Goal: Task Accomplishment & Management: Manage account settings

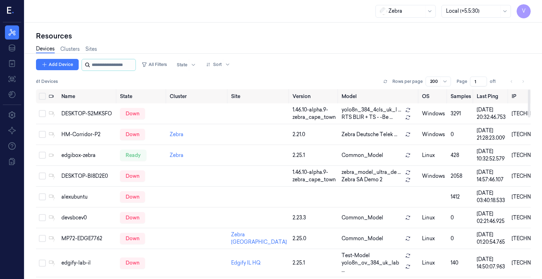
click at [100, 65] on input "string" at bounding box center [113, 64] width 42 height 11
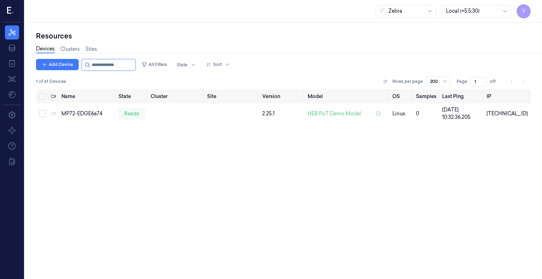
type input "**********"
click at [330, 159] on div "Name State Cluster Site Version Model OS Samples Last Ping IP MP72-EDGE6e74 rea…" at bounding box center [283, 181] width 495 height 185
click at [351, 116] on span "HEB PoT Demo Model" at bounding box center [334, 113] width 53 height 7
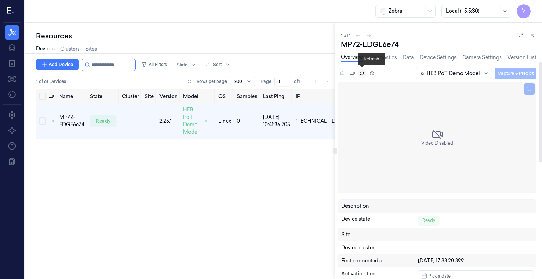
click at [364, 75] on icon at bounding box center [362, 73] width 5 height 5
click at [529, 90] on icon at bounding box center [529, 88] width 5 height 5
click at [505, 71] on div "HEB PoT Demo Model Capture & Predict" at bounding box center [476, 73] width 122 height 12
click at [503, 74] on div "HEB PoT Demo Model Capture & Predict" at bounding box center [476, 73] width 122 height 12
click at [376, 58] on link "Diagnostics" at bounding box center [382, 58] width 29 height 8
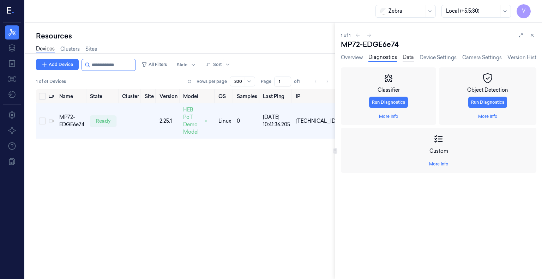
click at [409, 56] on link "Data" at bounding box center [408, 58] width 11 height 8
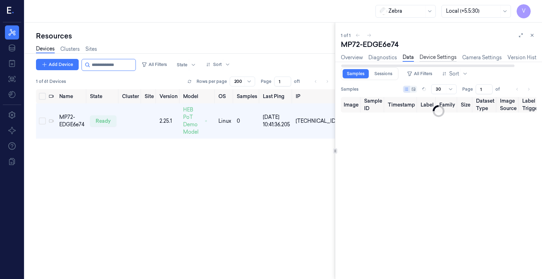
type input "0"
click at [440, 57] on link "Device Settings" at bounding box center [438, 58] width 37 height 8
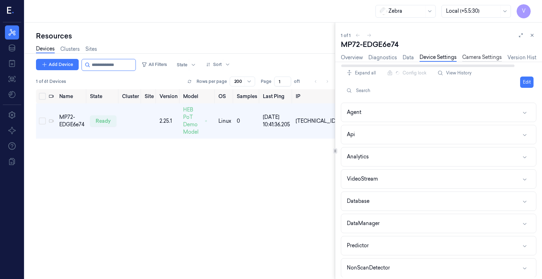
click at [479, 57] on link "Camera Settings" at bounding box center [482, 58] width 40 height 8
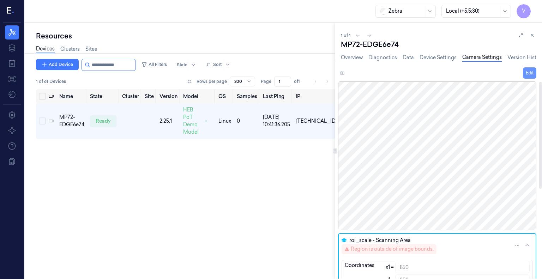
click at [526, 72] on button "Edit" at bounding box center [529, 72] width 13 height 11
click at [526, 72] on button "Save" at bounding box center [529, 72] width 16 height 11
click at [532, 36] on icon at bounding box center [532, 35] width 5 height 5
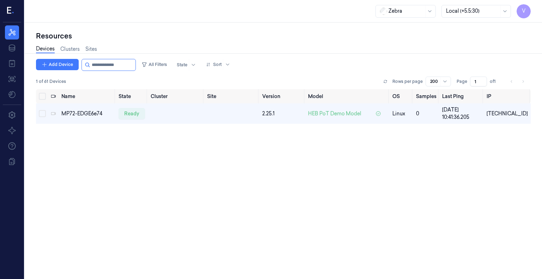
click at [367, 168] on div "Name State Cluster Site Version Model OS Samples Last Ping IP MP72-EDGE6e74 rea…" at bounding box center [283, 181] width 495 height 185
click at [42, 94] on button "Select all" at bounding box center [42, 96] width 7 height 7
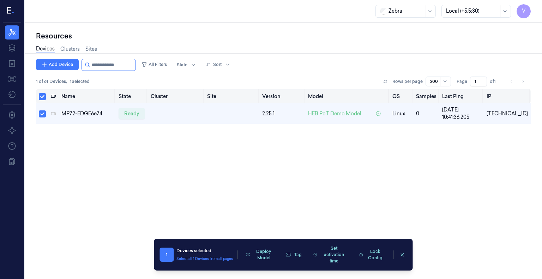
click at [44, 95] on button "Select all" at bounding box center [42, 96] width 7 height 7
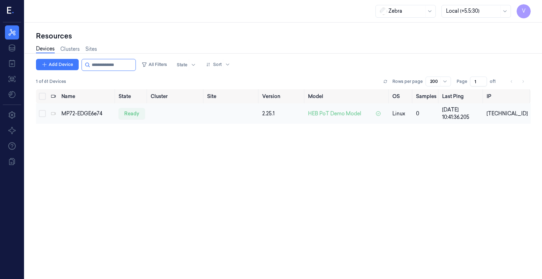
click at [41, 114] on button "Select row" at bounding box center [42, 113] width 7 height 7
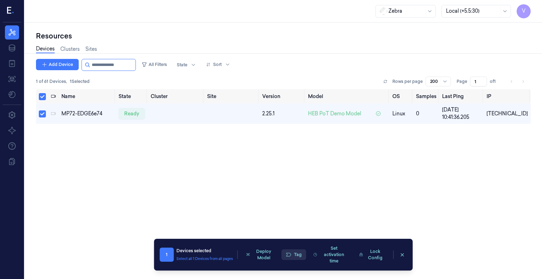
click at [290, 258] on icon "button" at bounding box center [288, 255] width 6 height 6
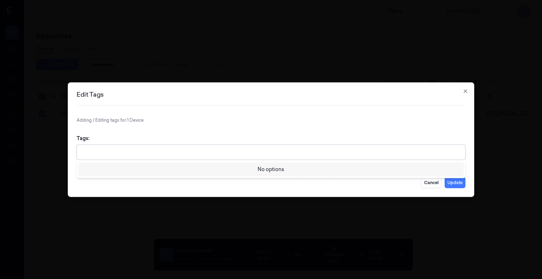
click at [217, 153] on div at bounding box center [271, 152] width 381 height 7
type input "T"
type input "SBC1"
click at [456, 181] on button "Update" at bounding box center [455, 182] width 21 height 11
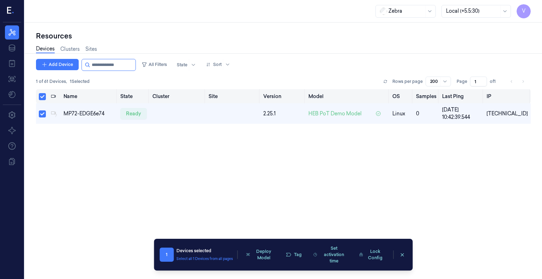
click at [44, 96] on button "Select all" at bounding box center [42, 96] width 7 height 7
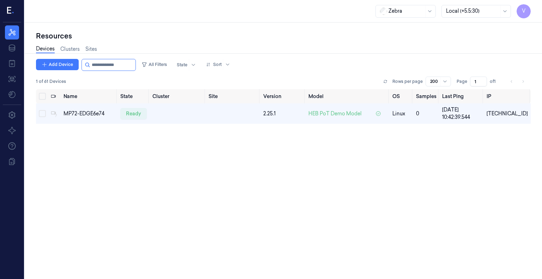
click at [184, 181] on div "Name State Cluster Site Version Model OS Samples Last Ping IP MP72-EDGE6e74 rea…" at bounding box center [283, 181] width 495 height 185
click at [276, 159] on div "Name State Cluster Site Version Model OS Samples Last Ping IP MP72-EDGE6e74 rea…" at bounding box center [283, 181] width 495 height 185
click at [384, 81] on icon at bounding box center [385, 81] width 4 height 4
click at [251, 117] on td at bounding box center [231, 113] width 55 height 20
click at [221, 112] on td at bounding box center [231, 113] width 55 height 20
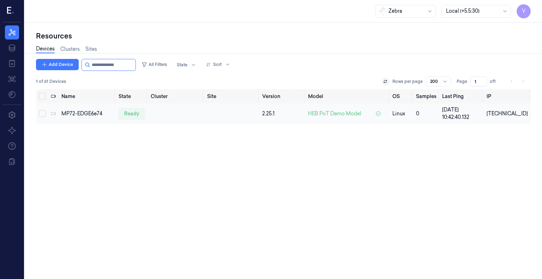
click at [195, 115] on td at bounding box center [176, 113] width 56 height 20
click at [149, 116] on tr "MP72-EDGE6e74 ready 2.25.1 HEB PoT Demo Model linux 0 [DATE] 10:42:40.132 [TECH…" at bounding box center [283, 113] width 495 height 20
click at [219, 110] on td at bounding box center [231, 113] width 55 height 20
click at [407, 116] on p "linux" at bounding box center [401, 113] width 18 height 7
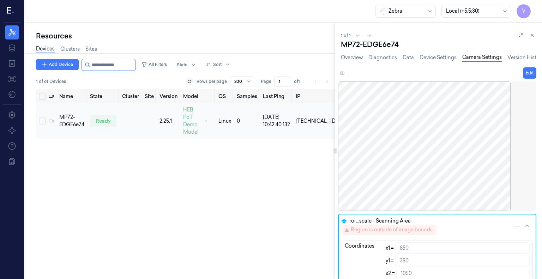
scroll to position [0, 6]
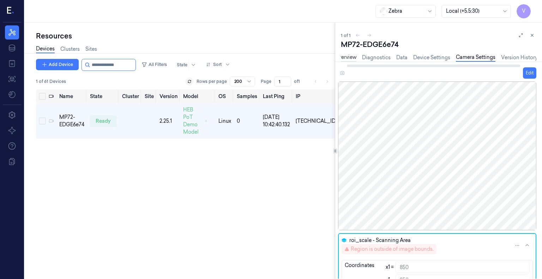
click at [354, 59] on link "Overview" at bounding box center [346, 58] width 22 height 8
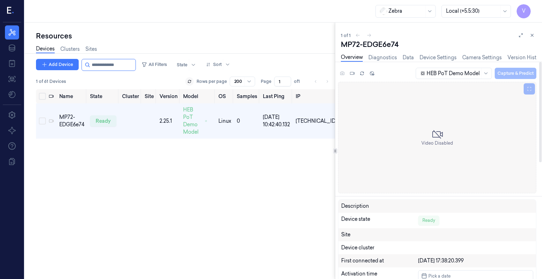
click at [514, 73] on div "HEB PoT Demo Model Capture & Predict" at bounding box center [476, 73] width 122 height 12
click at [505, 72] on div "HEB PoT Demo Model Capture & Predict" at bounding box center [476, 73] width 122 height 12
drag, startPoint x: 490, startPoint y: 66, endPoint x: 541, endPoint y: 64, distance: 51.5
click at [536, 65] on div at bounding box center [449, 66] width 173 height 2
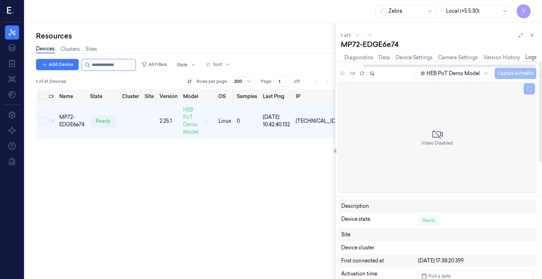
click at [530, 56] on link "Logs" at bounding box center [531, 58] width 12 height 8
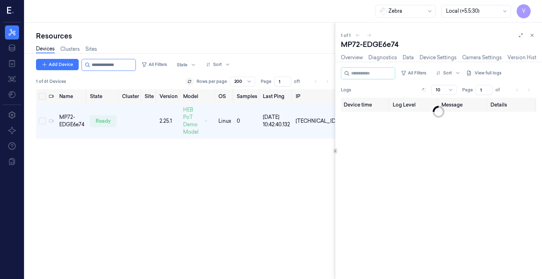
scroll to position [0, 24]
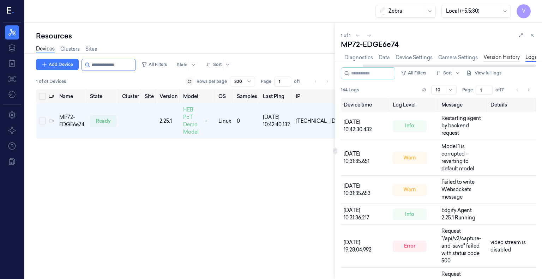
click at [510, 57] on link "Version History" at bounding box center [501, 58] width 36 height 8
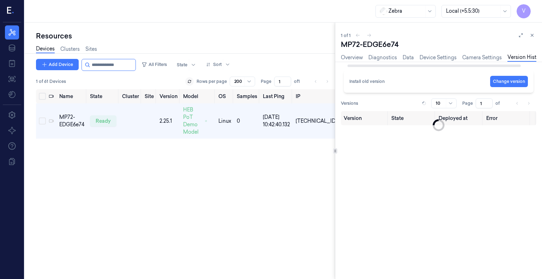
scroll to position [0, 7]
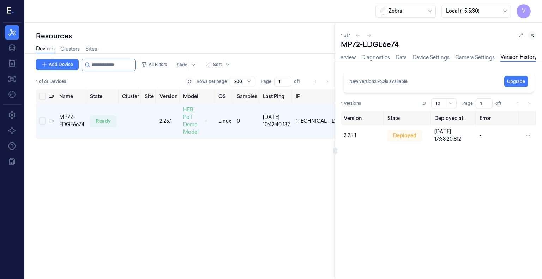
click at [532, 36] on icon at bounding box center [532, 35] width 5 height 5
